Goal: Task Accomplishment & Management: Manage account settings

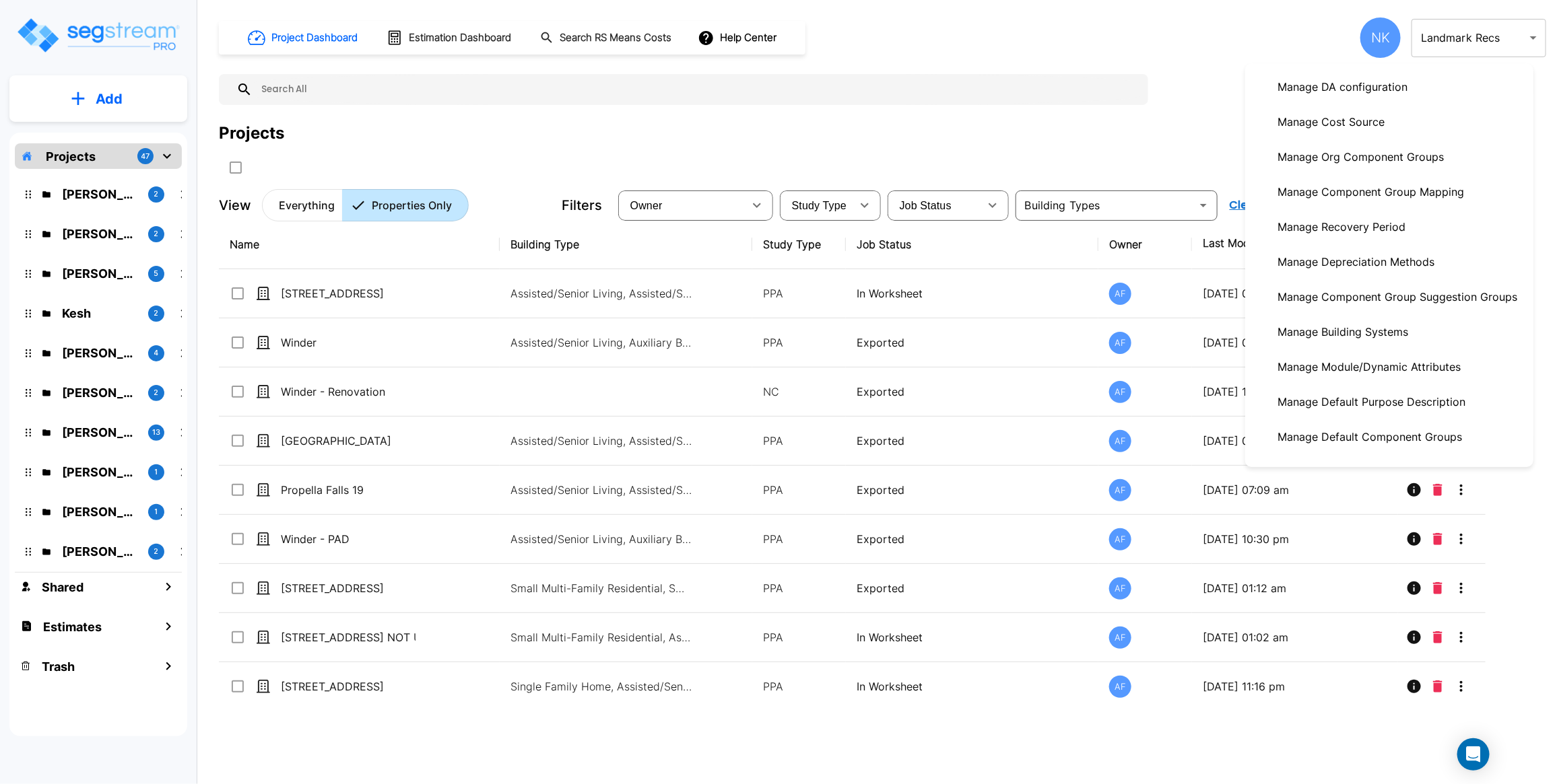
scroll to position [318, 0]
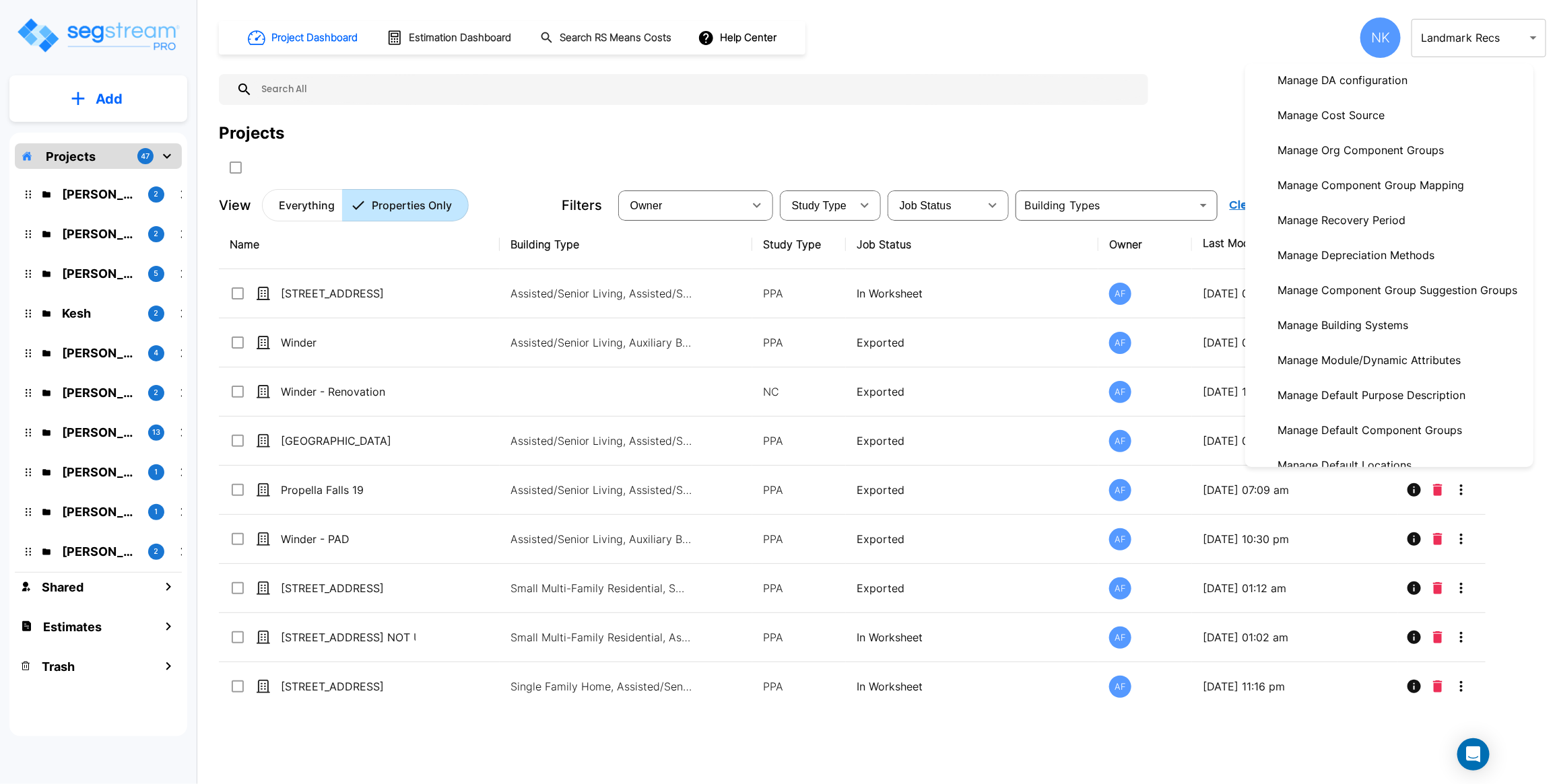
click at [1365, 163] on p "Manage Org Component Groups" at bounding box center [1360, 150] width 178 height 27
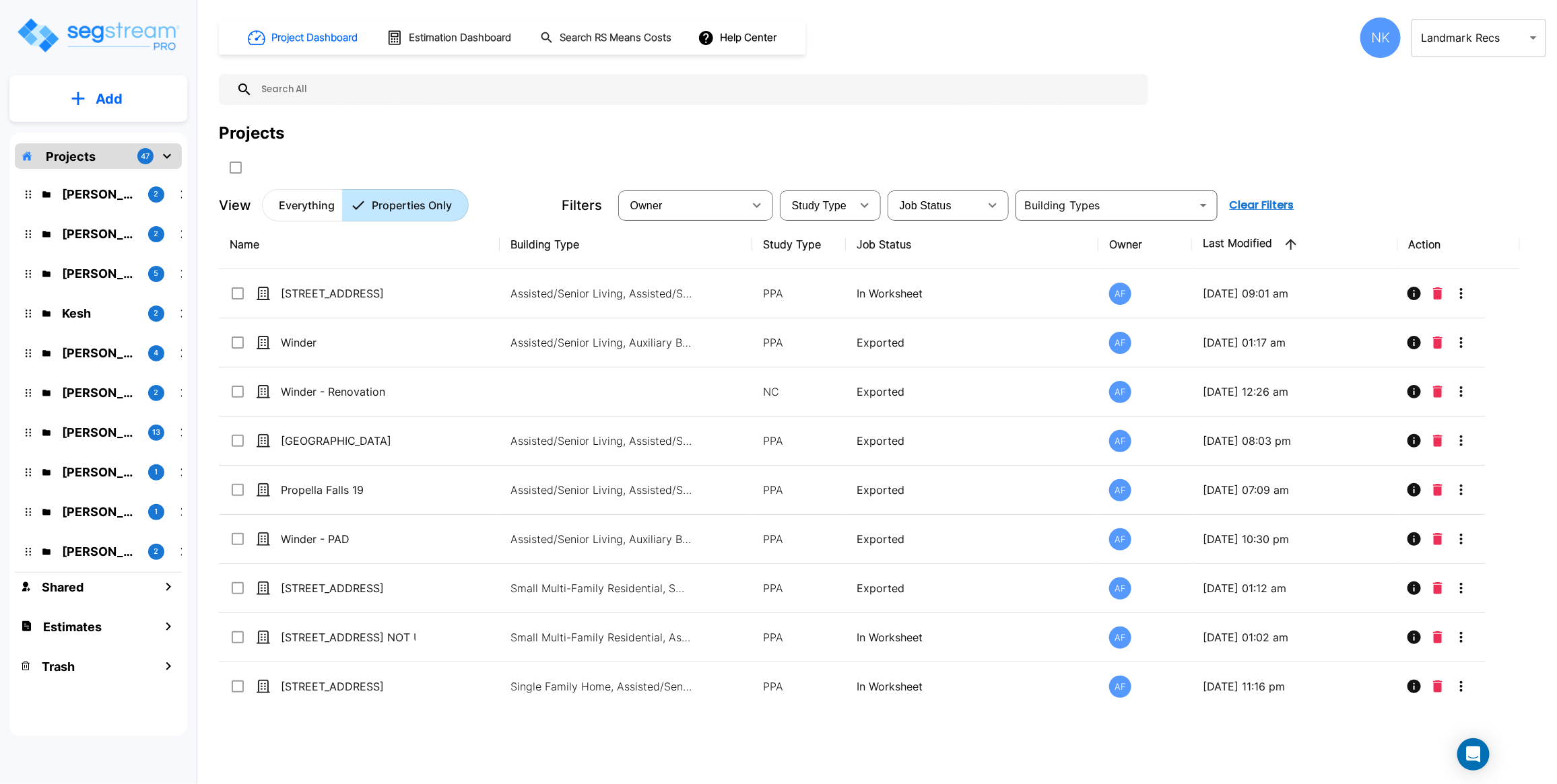
click at [1382, 35] on div "NK" at bounding box center [1380, 37] width 41 height 41
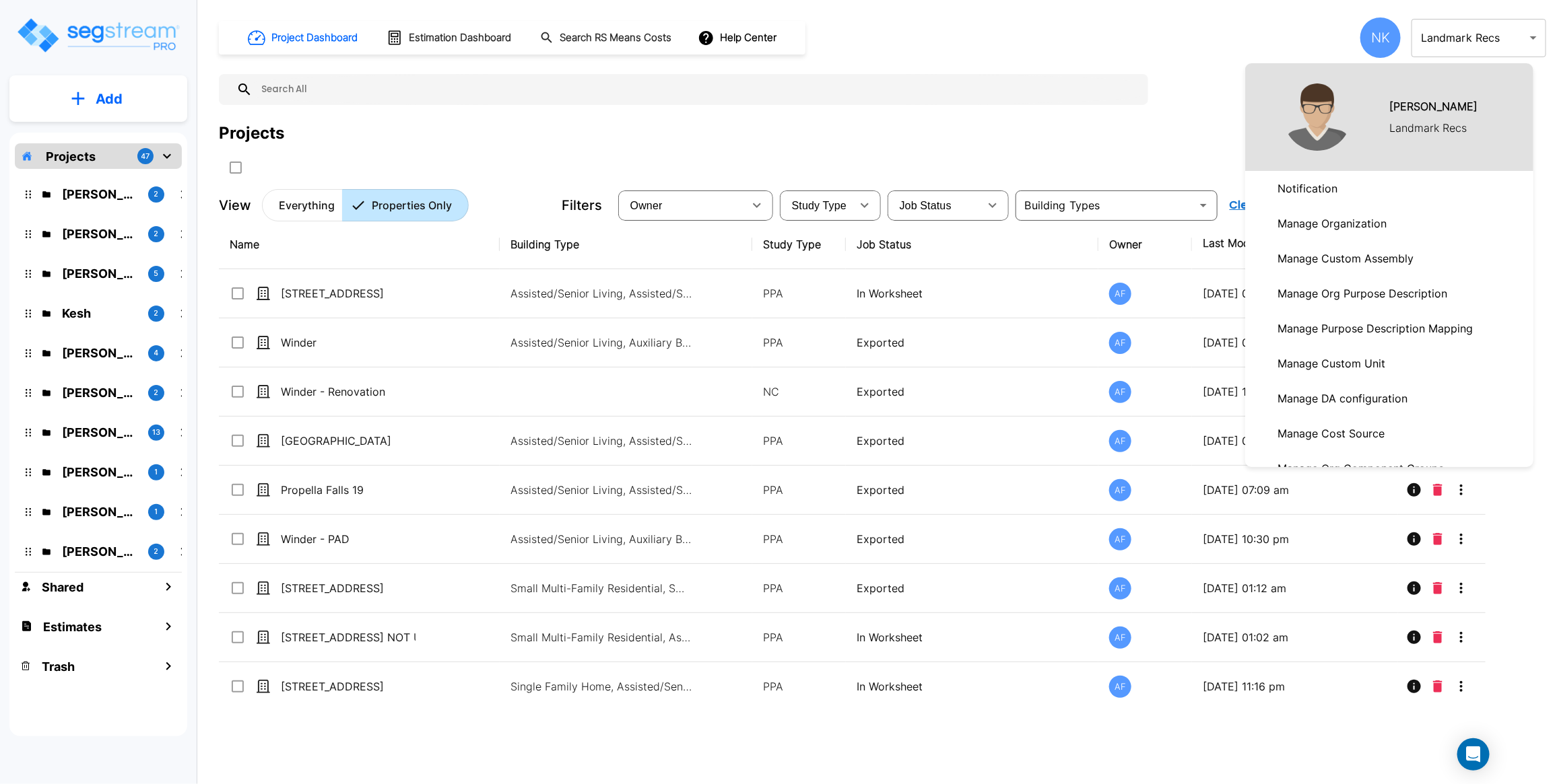
scroll to position [549, 0]
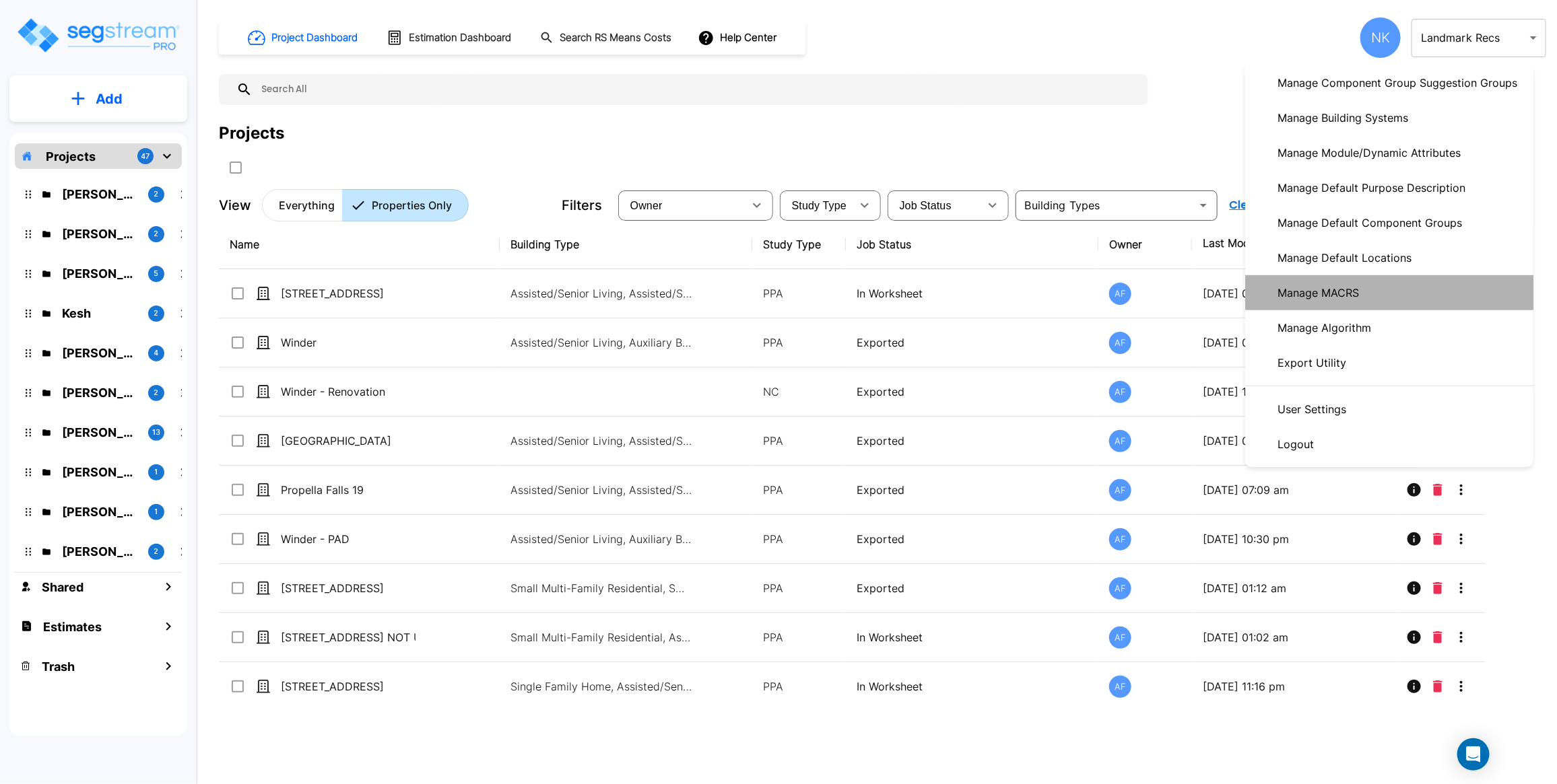
click at [1364, 283] on p "Manage MACRS" at bounding box center [1318, 292] width 92 height 27
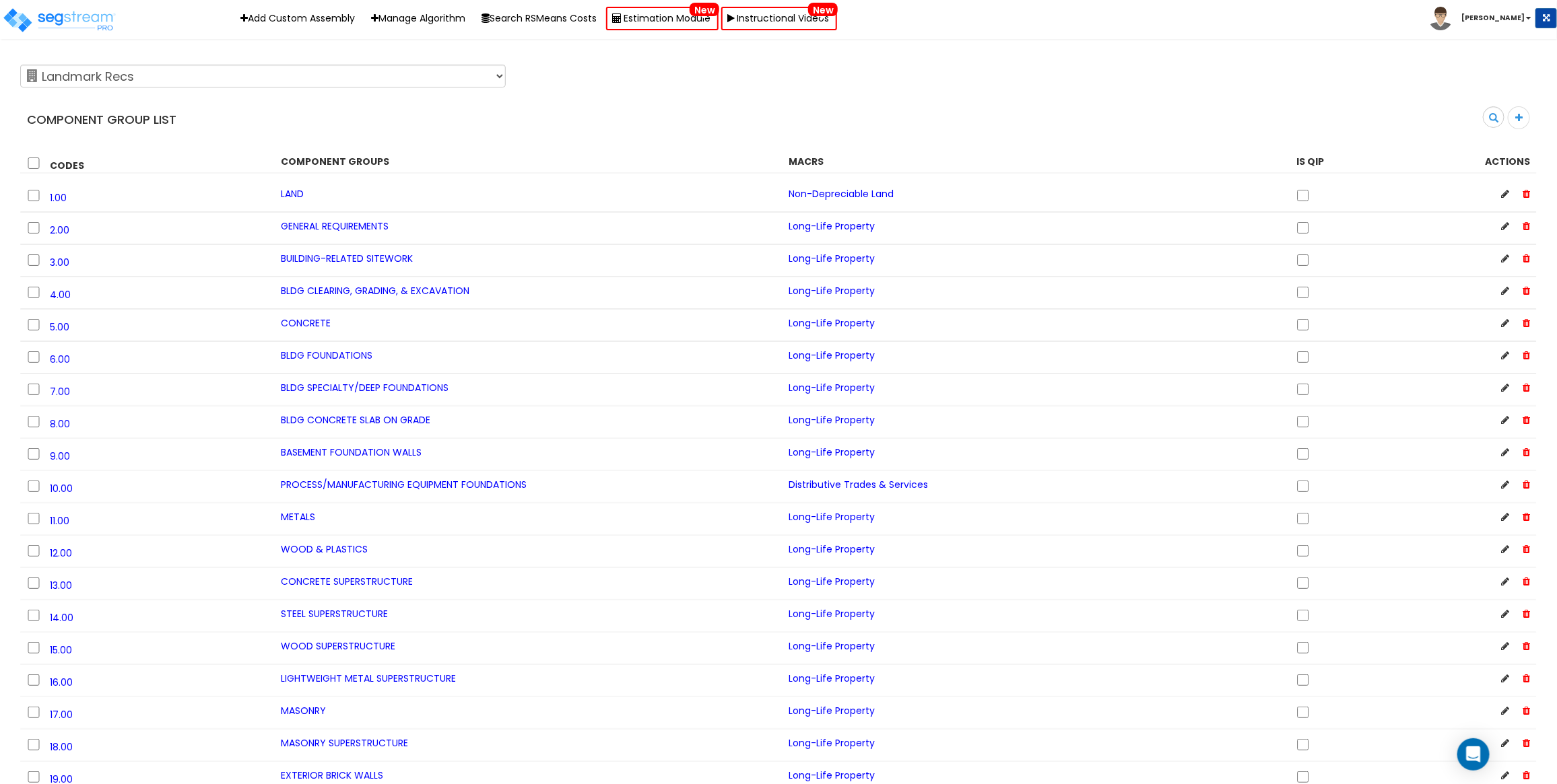
scroll to position [10636, 0]
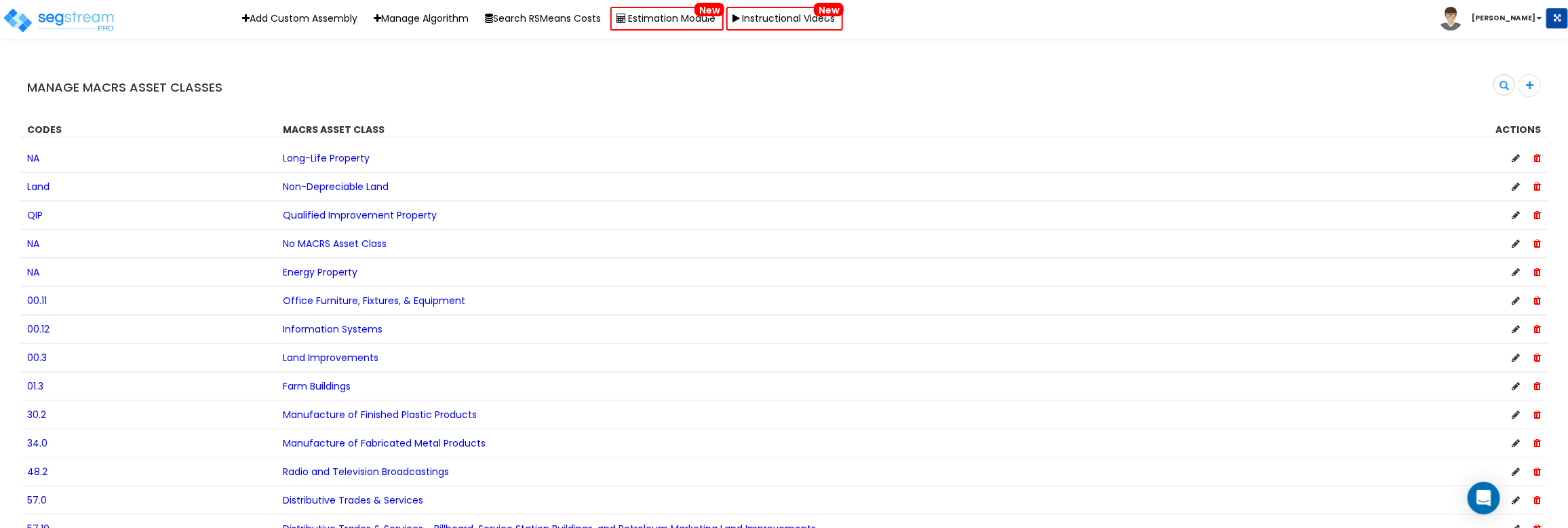
click at [1517, 474] on icon at bounding box center [1515, 472] width 9 height 10
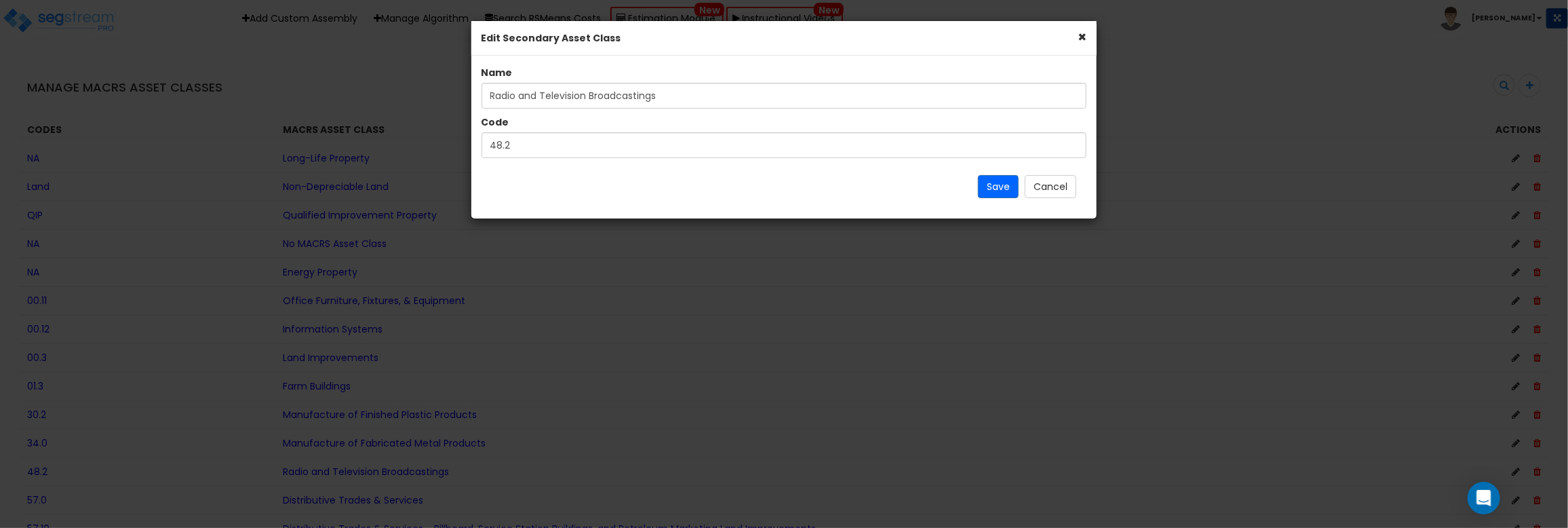
click at [1082, 36] on button "×" at bounding box center [1081, 36] width 9 height 14
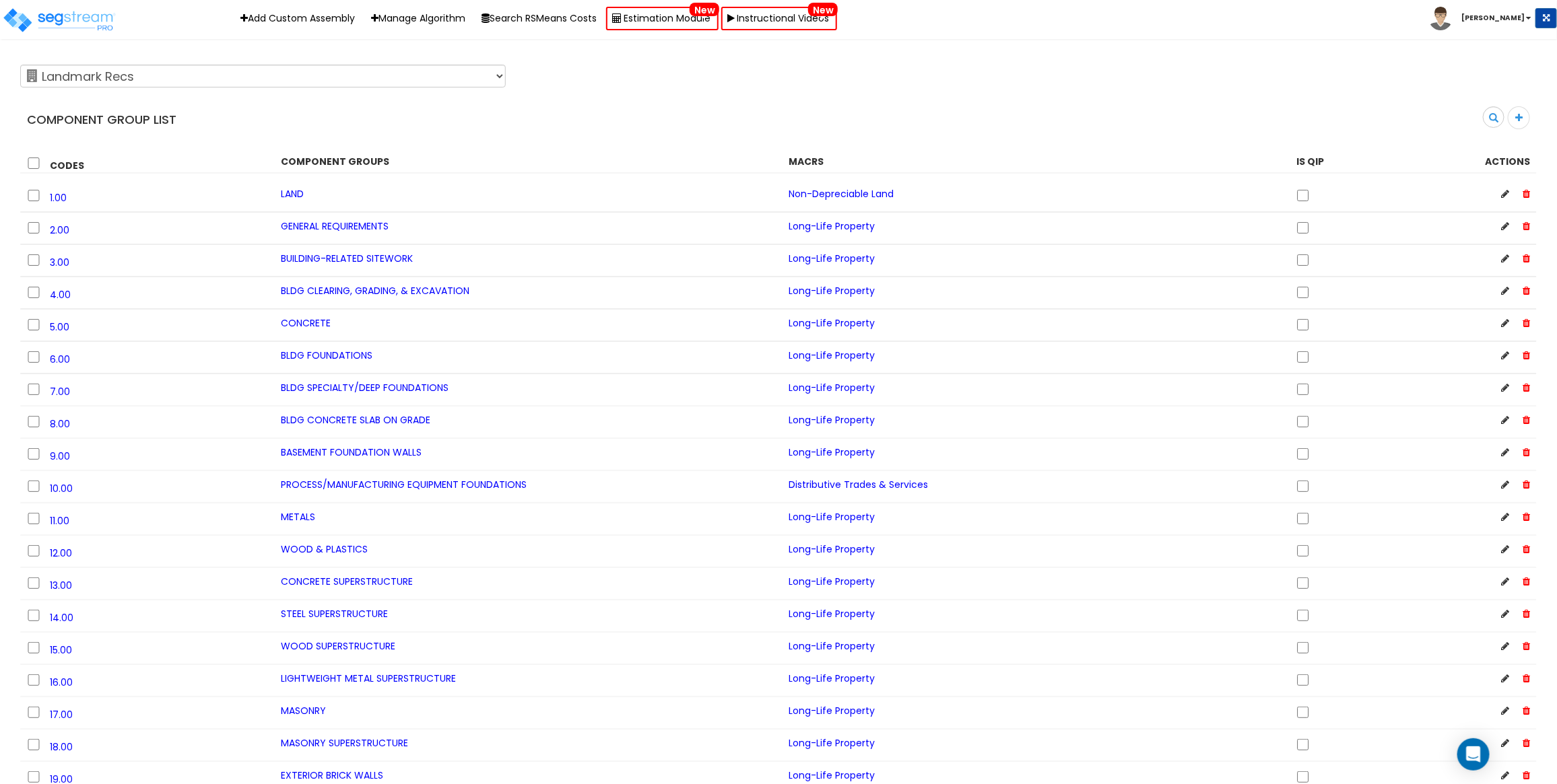
scroll to position [10636, 0]
